Goal: Task Accomplishment & Management: Manage account settings

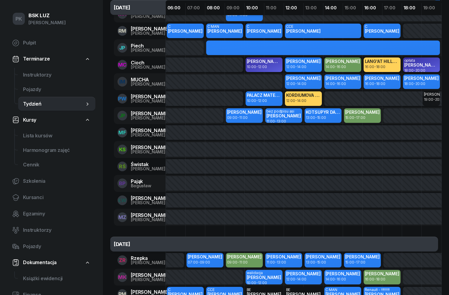
scroll to position [37, 0]
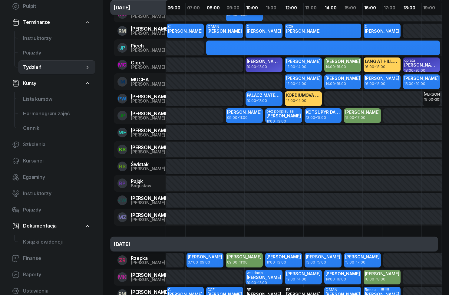
click at [30, 36] on span "Instruktorzy" at bounding box center [57, 39] width 68 height 8
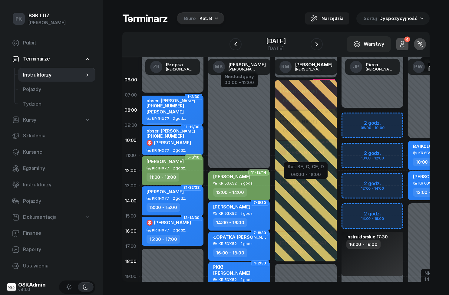
click at [208, 24] on div "Biuro Kat. B" at bounding box center [201, 18] width 48 height 12
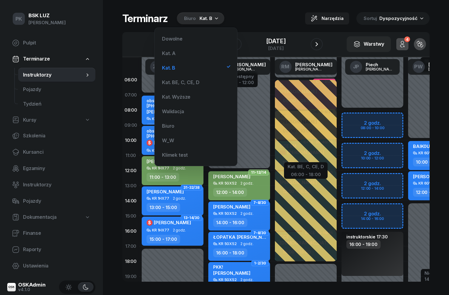
click at [194, 49] on div "Kat. A" at bounding box center [196, 53] width 73 height 12
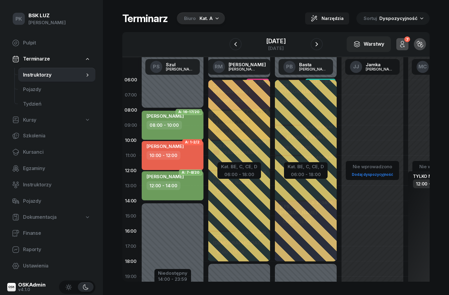
click at [323, 49] on button "button" at bounding box center [317, 44] width 12 height 12
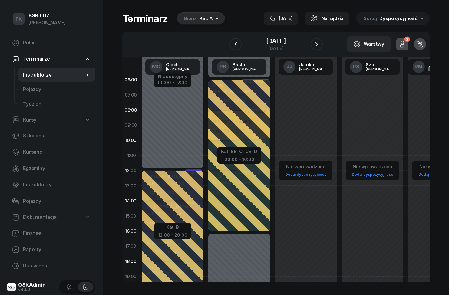
click at [323, 42] on button "button" at bounding box center [317, 44] width 12 height 12
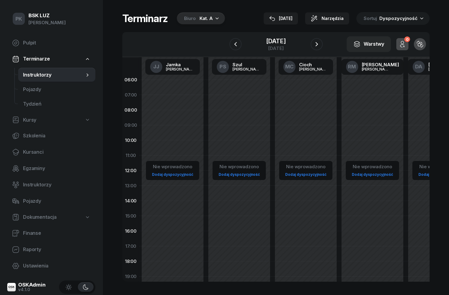
click at [318, 45] on icon "button" at bounding box center [317, 44] width 2 height 4
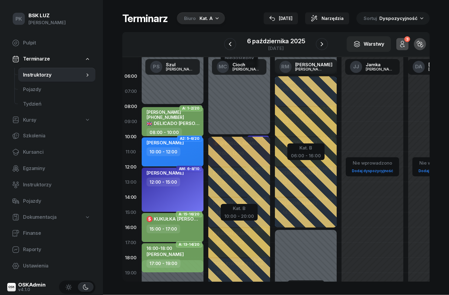
scroll to position [26, 0]
click at [26, 148] on span "Kursanci" at bounding box center [57, 152] width 68 height 8
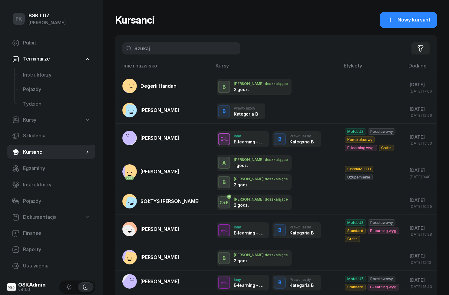
click at [135, 85] on rect at bounding box center [132, 85] width 24 height 24
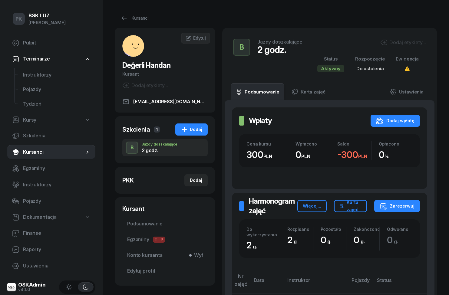
click at [32, 75] on span "Instruktorzy" at bounding box center [57, 75] width 68 height 8
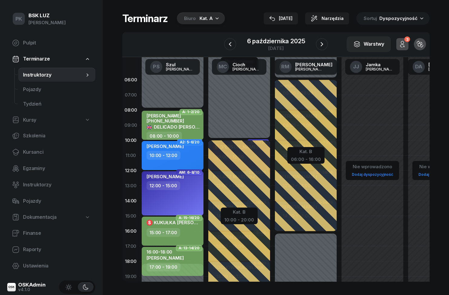
click at [301, 45] on div "6 października 2025 poniedziałek" at bounding box center [276, 44] width 58 height 12
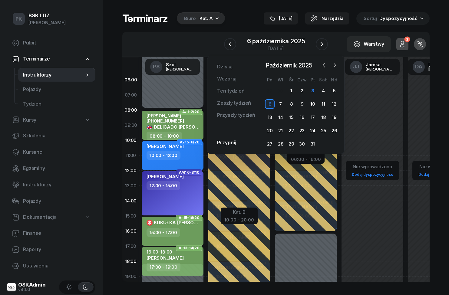
click at [327, 102] on div "11" at bounding box center [324, 104] width 10 height 10
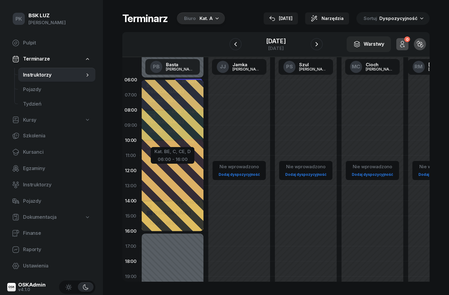
click at [216, 20] on icon "button" at bounding box center [217, 18] width 6 height 6
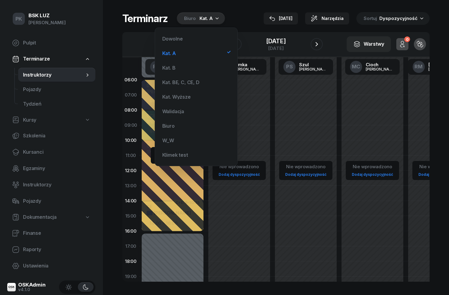
click at [193, 62] on div "Kat. B" at bounding box center [196, 68] width 73 height 12
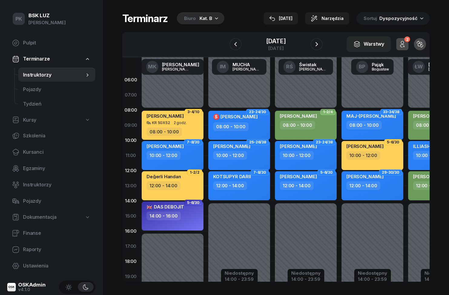
click at [288, 22] on button "[DATE]" at bounding box center [281, 18] width 34 height 12
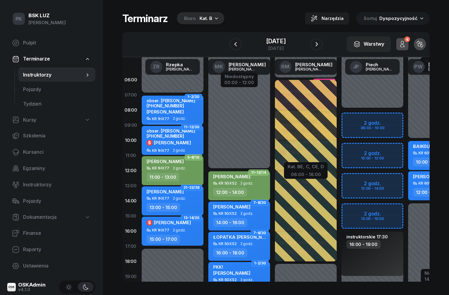
click at [286, 40] on div "3 października 2025" at bounding box center [275, 41] width 19 height 6
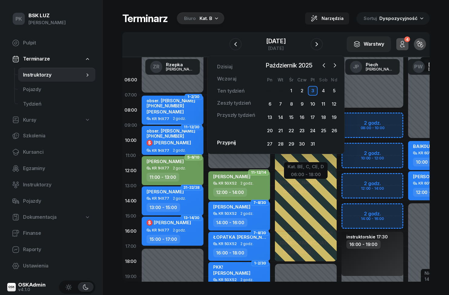
click at [328, 103] on div "11" at bounding box center [324, 104] width 10 height 10
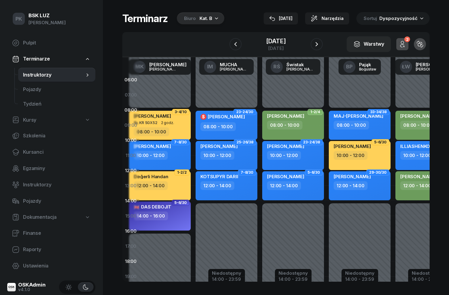
scroll to position [0, 12]
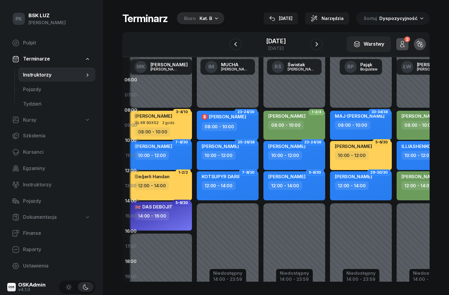
click at [23, 152] on span "Kursanci" at bounding box center [57, 152] width 68 height 8
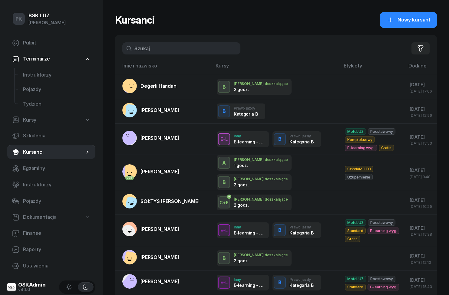
click at [340, 92] on td at bounding box center [372, 87] width 65 height 25
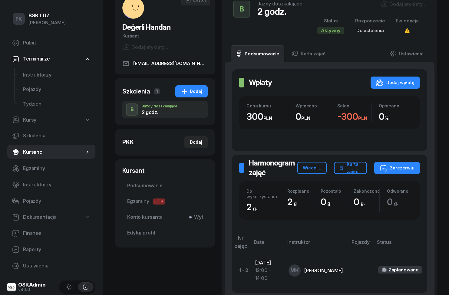
scroll to position [38, 0]
click at [136, 224] on link "Konto kursanta Wył" at bounding box center [164, 217] width 85 height 15
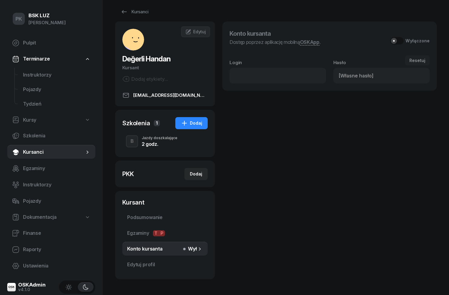
click at [131, 260] on link "Edytuj profil" at bounding box center [164, 265] width 85 height 15
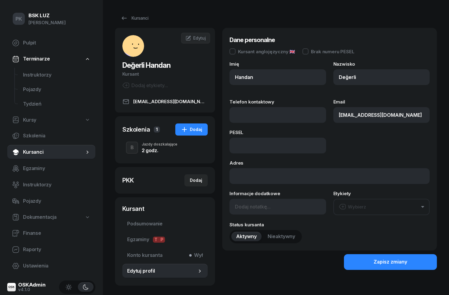
click at [236, 54] on div "Kursant anglojęzyczny 🇬🇧" at bounding box center [263, 51] width 66 height 6
click at [384, 264] on div "Zapisz zmiany" at bounding box center [391, 262] width 34 height 8
click at [29, 156] on link "Kursanci" at bounding box center [51, 152] width 88 height 15
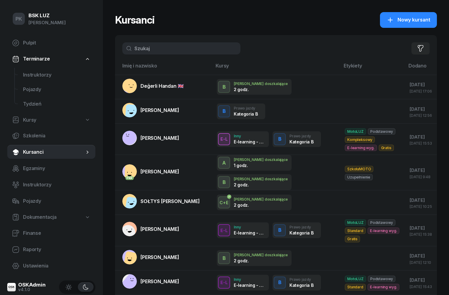
click at [139, 91] on link "Değerli Handan 🇬🇧" at bounding box center [152, 86] width 61 height 15
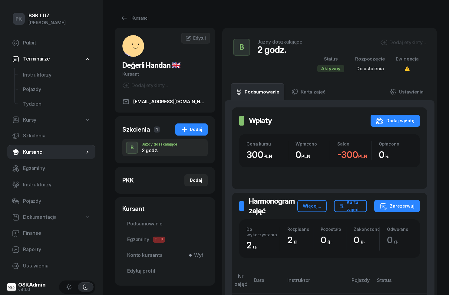
click at [27, 74] on span "Instruktorzy" at bounding box center [57, 75] width 68 height 8
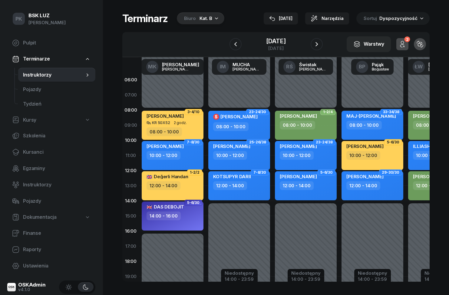
click at [32, 152] on span "Kursanci" at bounding box center [57, 152] width 68 height 8
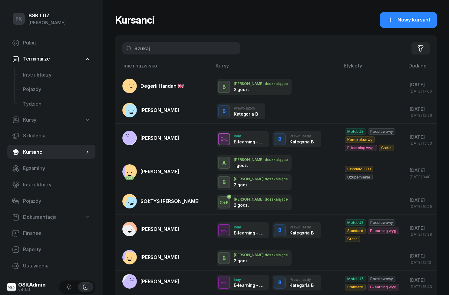
click at [303, 84] on div "B J. doszkalające 2 godz." at bounding box center [276, 87] width 118 height 16
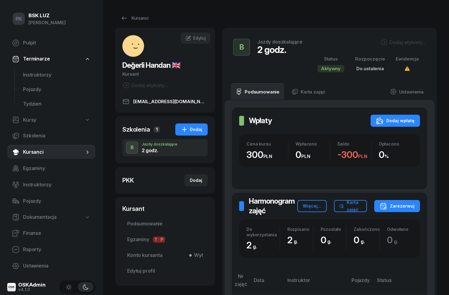
click at [317, 200] on button "Więcej..." at bounding box center [311, 206] width 29 height 12
click at [304, 221] on link "Odśwież" at bounding box center [307, 224] width 79 height 15
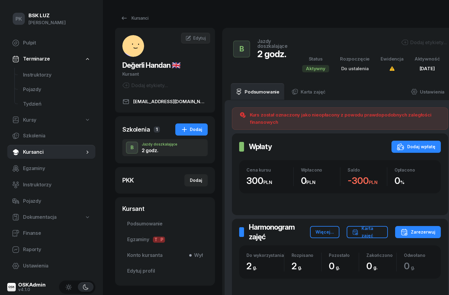
click at [27, 75] on span "Instruktorzy" at bounding box center [57, 75] width 68 height 8
